Goal: Find specific page/section: Find specific page/section

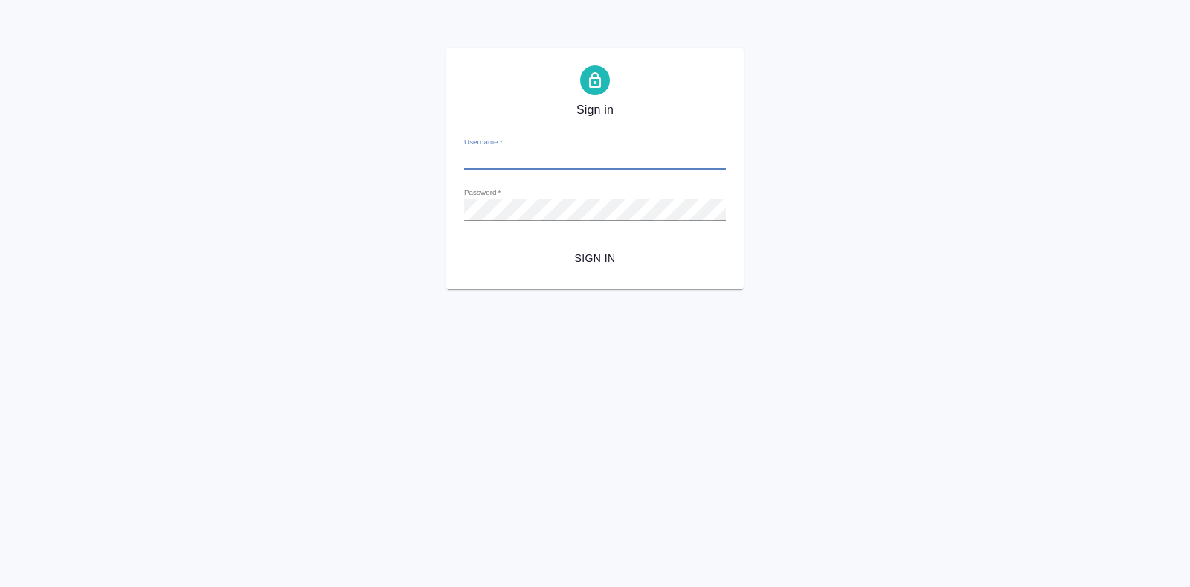
type input "[EMAIL_ADDRESS][DOMAIN_NAME]"
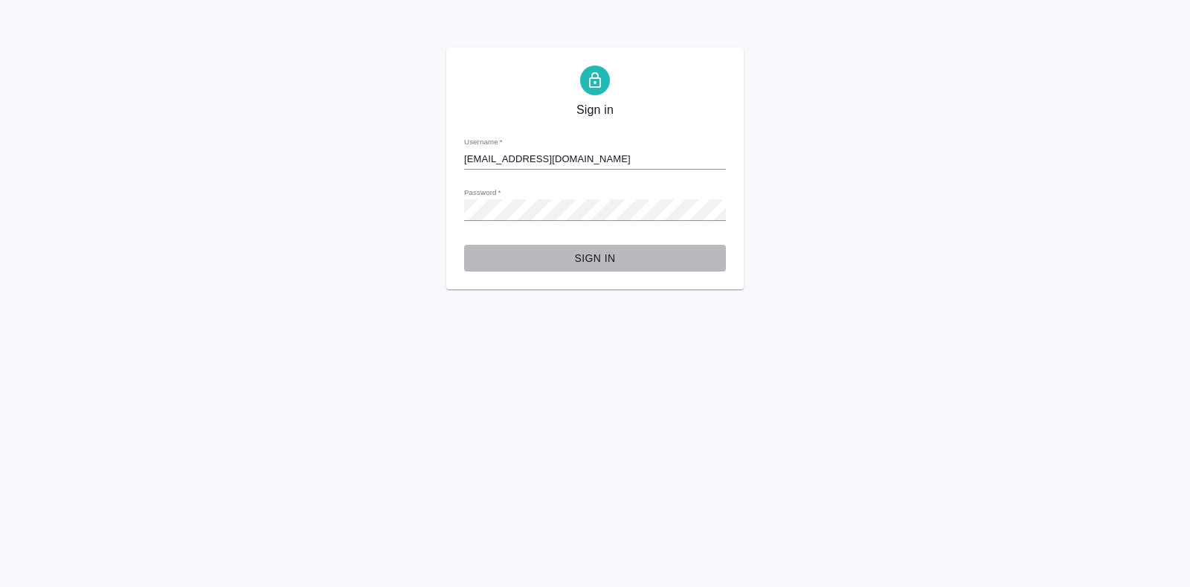
click at [625, 262] on span "Sign in" at bounding box center [595, 258] width 238 height 19
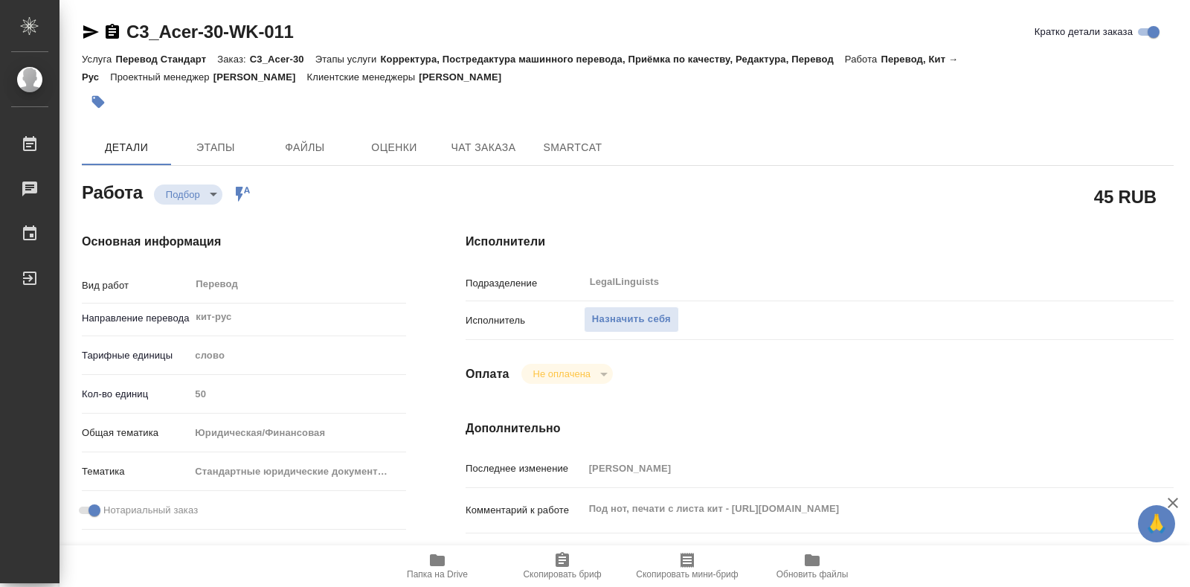
type textarea "x"
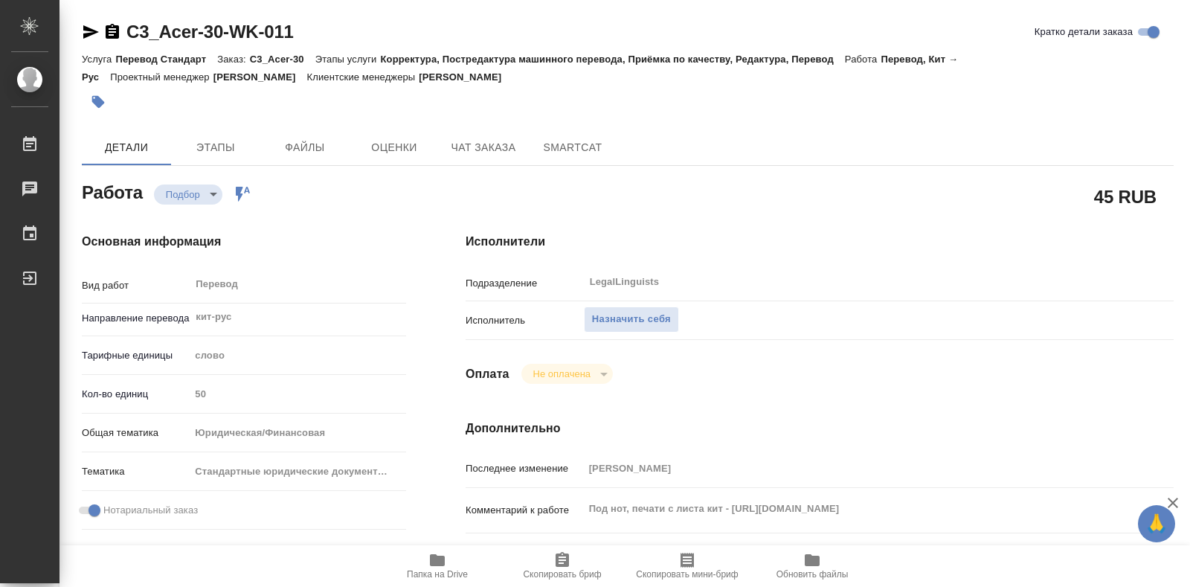
type textarea "x"
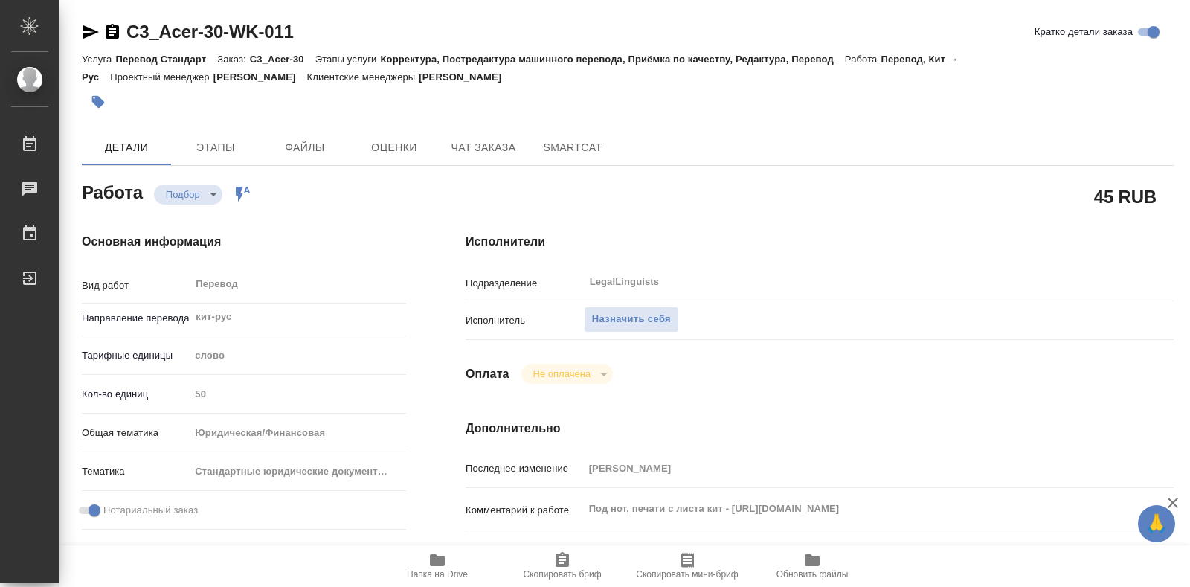
type textarea "x"
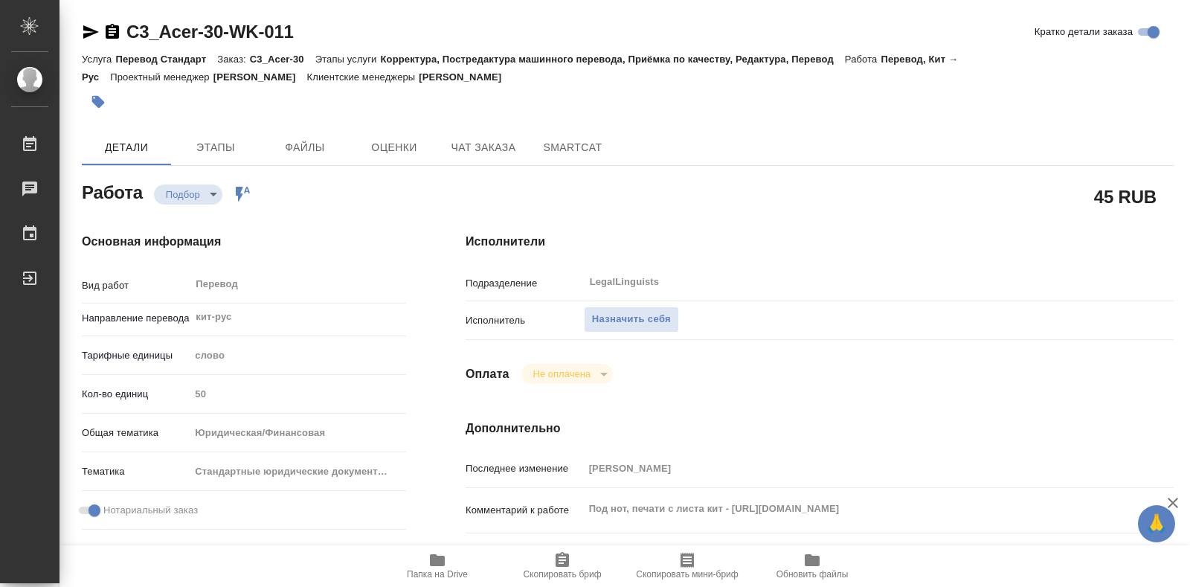
type textarea "x"
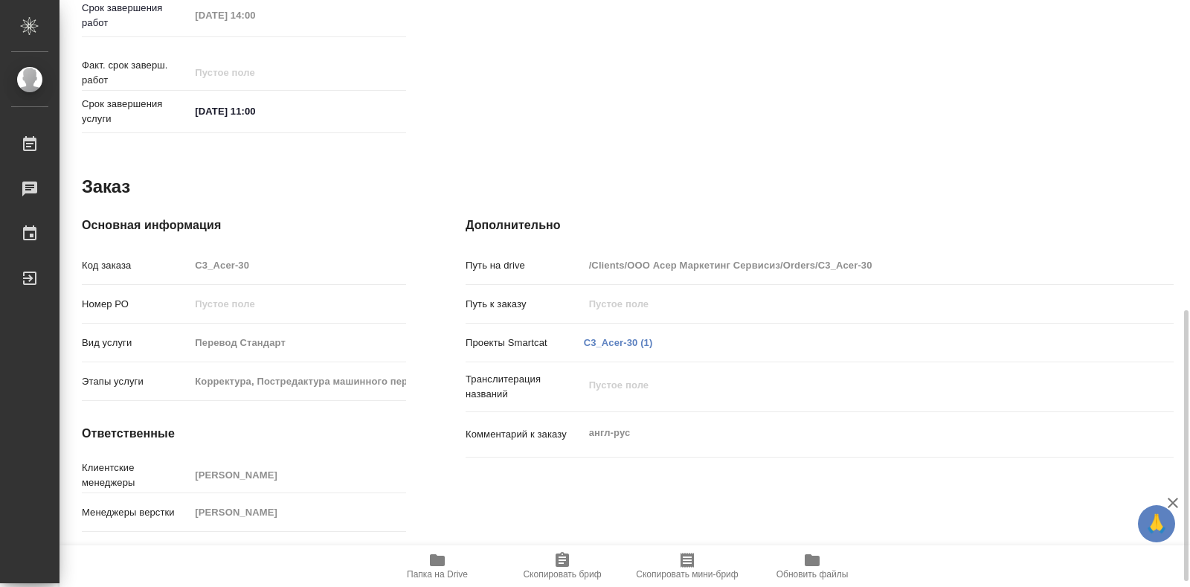
scroll to position [682, 0]
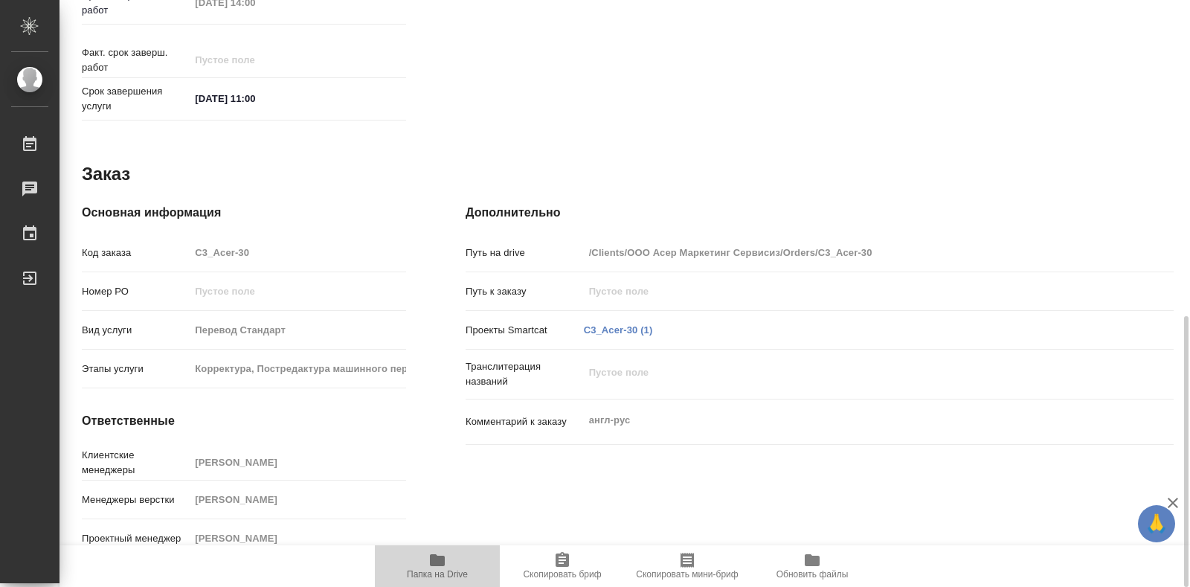
click at [446, 564] on span "Папка на Drive" at bounding box center [437, 565] width 107 height 28
